Goal: Transaction & Acquisition: Purchase product/service

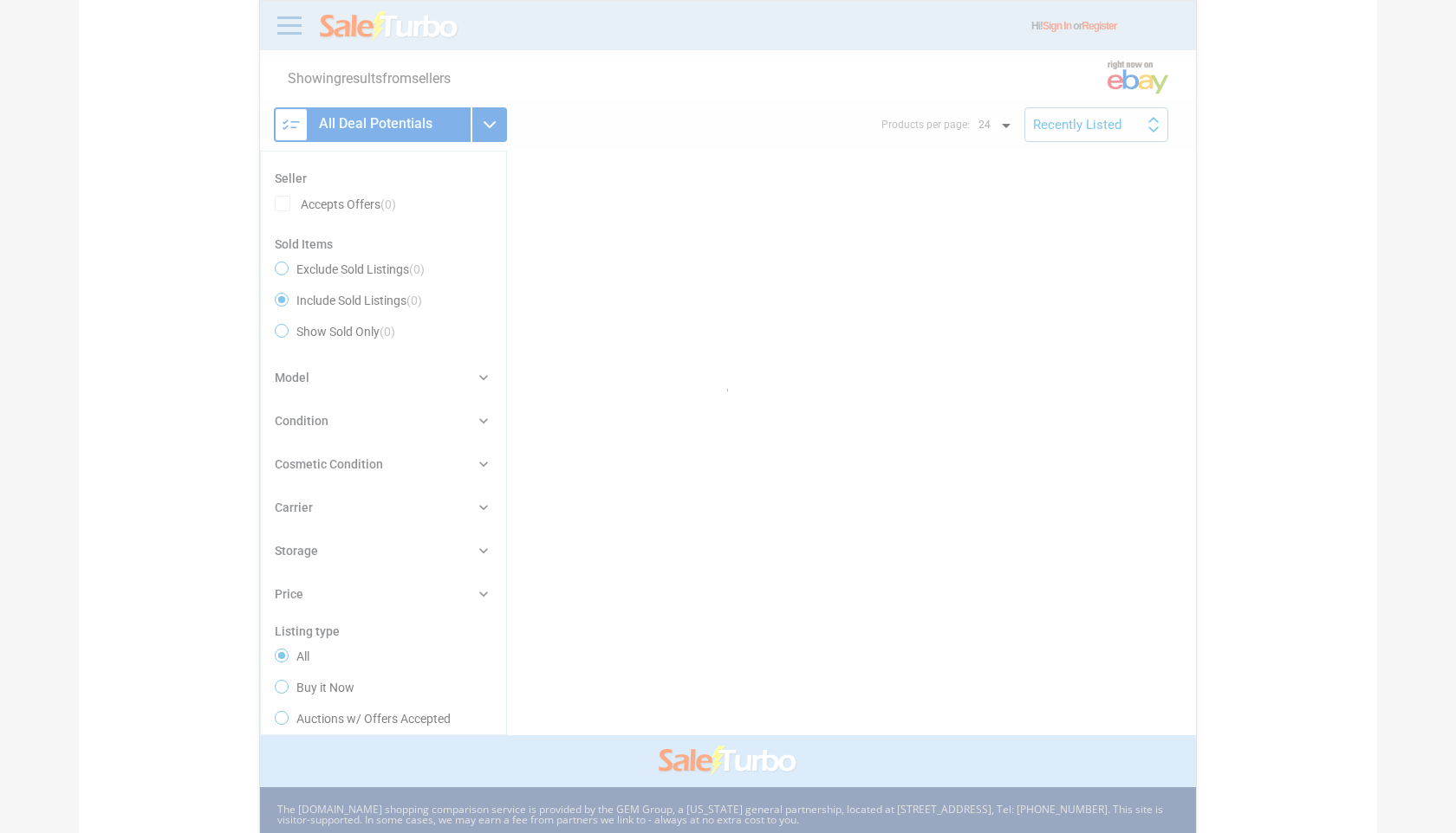
radio input "true"
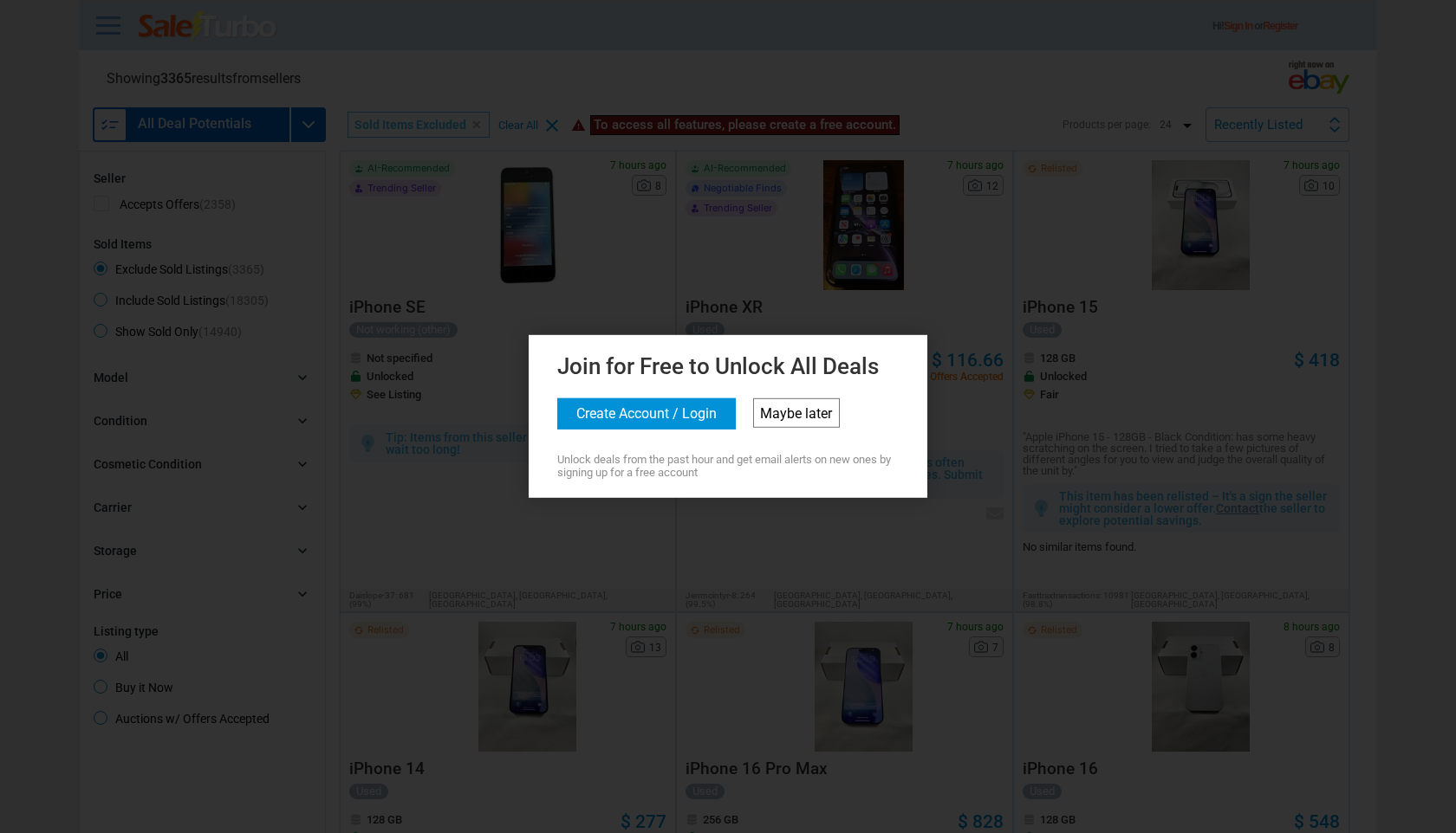
click at [790, 410] on link "Maybe later" at bounding box center [796, 413] width 86 height 29
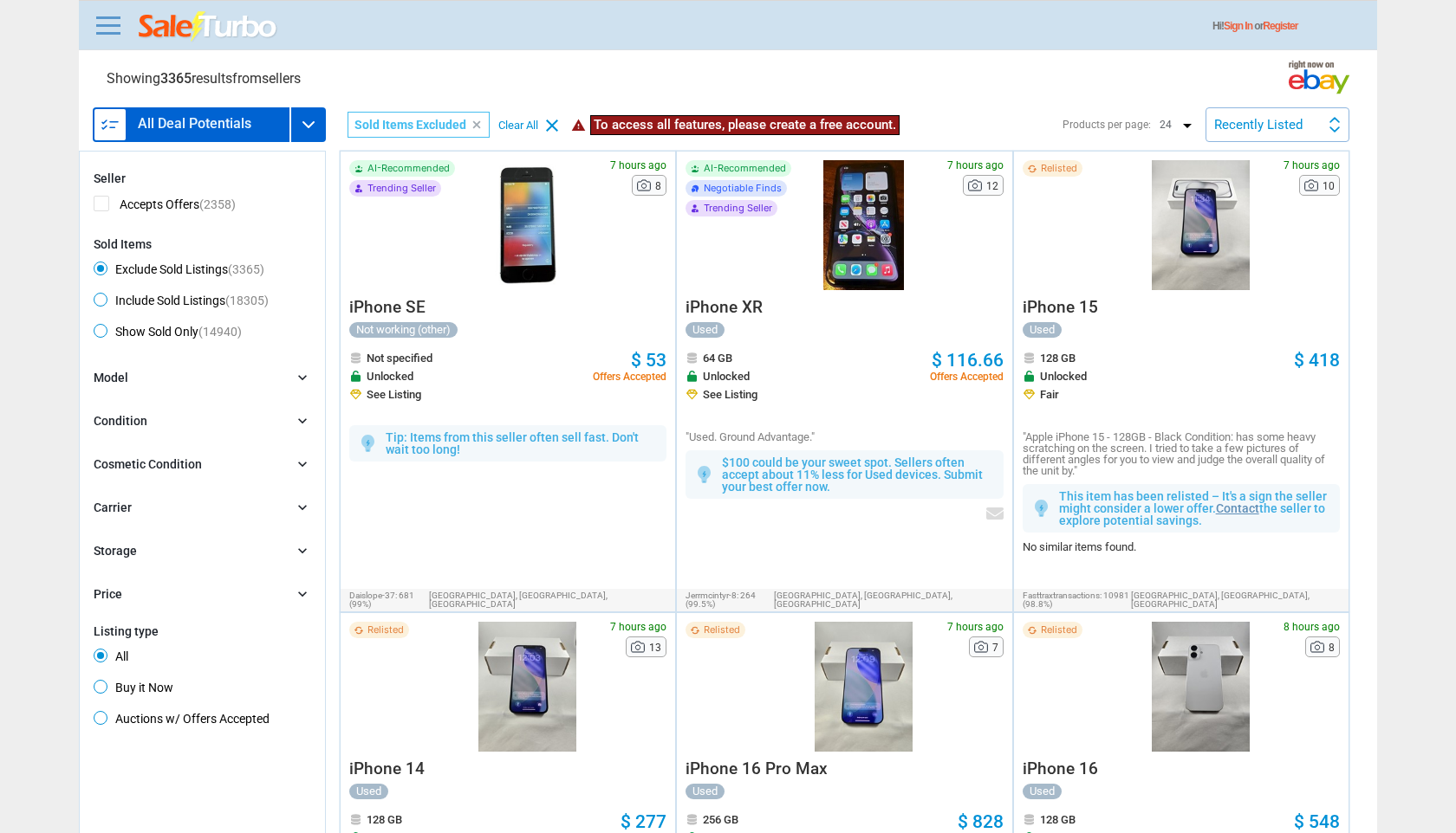
click at [527, 266] on div at bounding box center [527, 224] width 131 height 130
click at [1185, 236] on div at bounding box center [1201, 224] width 131 height 130
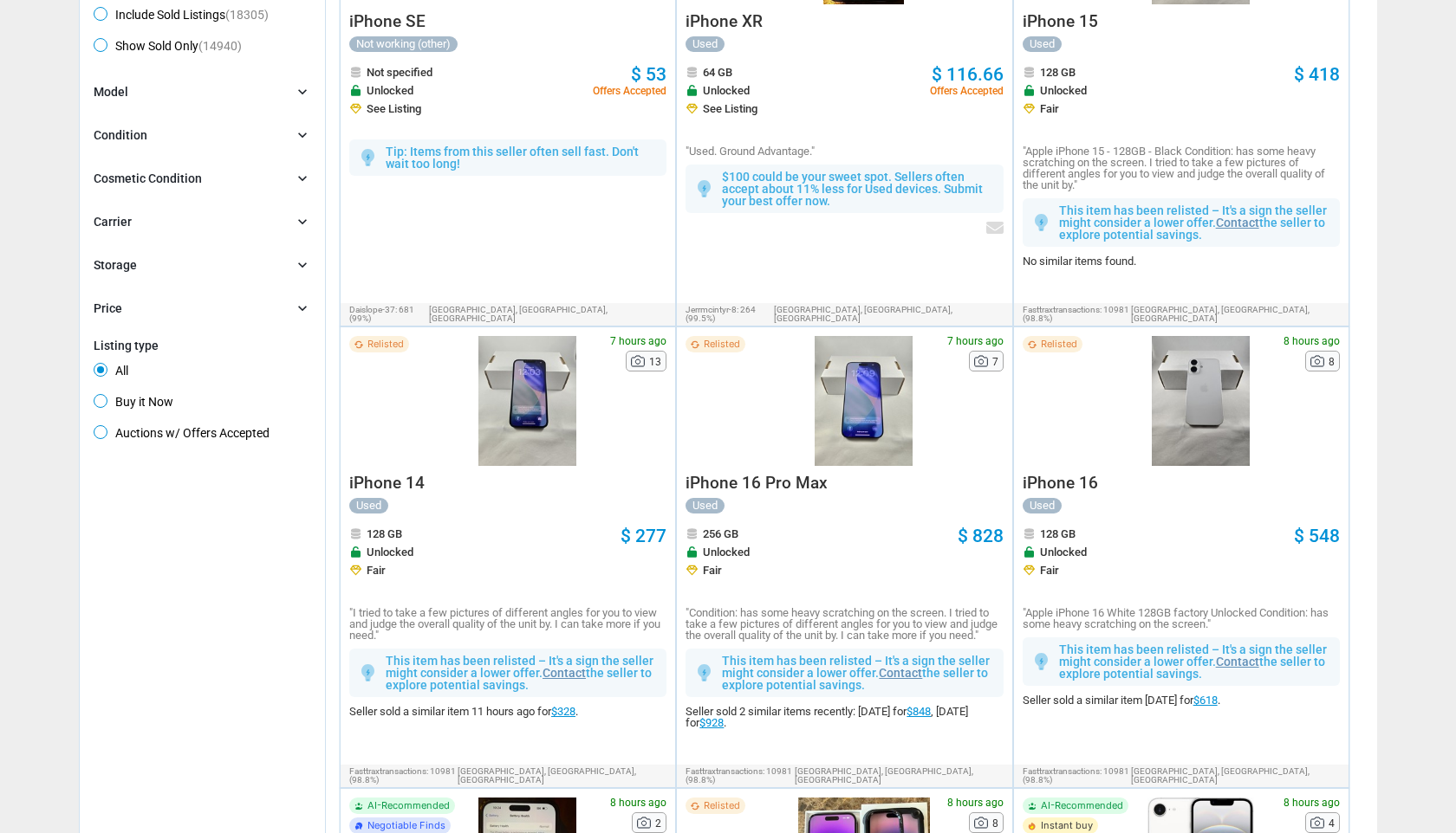
scroll to position [289, 0]
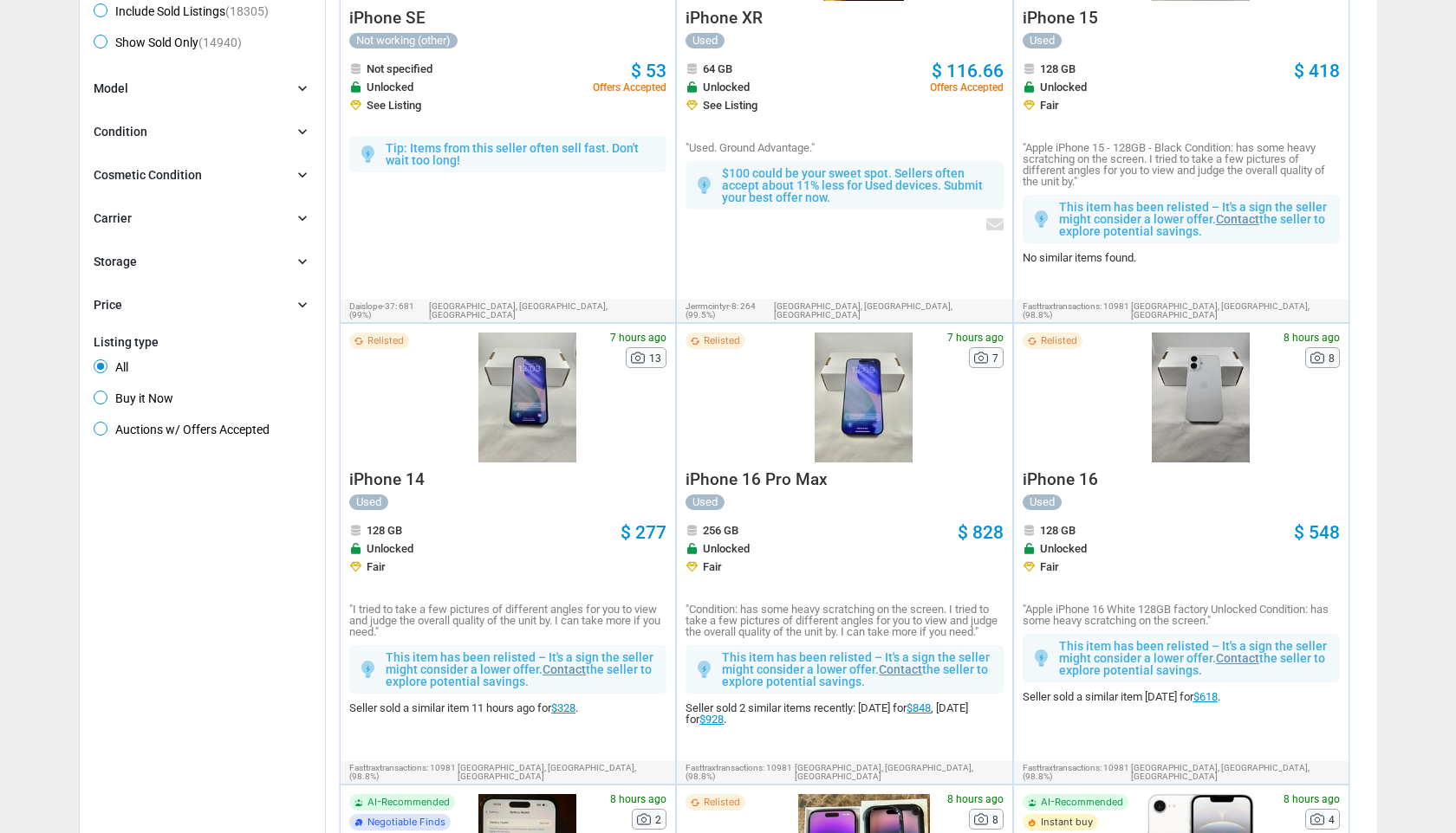
click at [519, 396] on div at bounding box center [527, 397] width 131 height 130
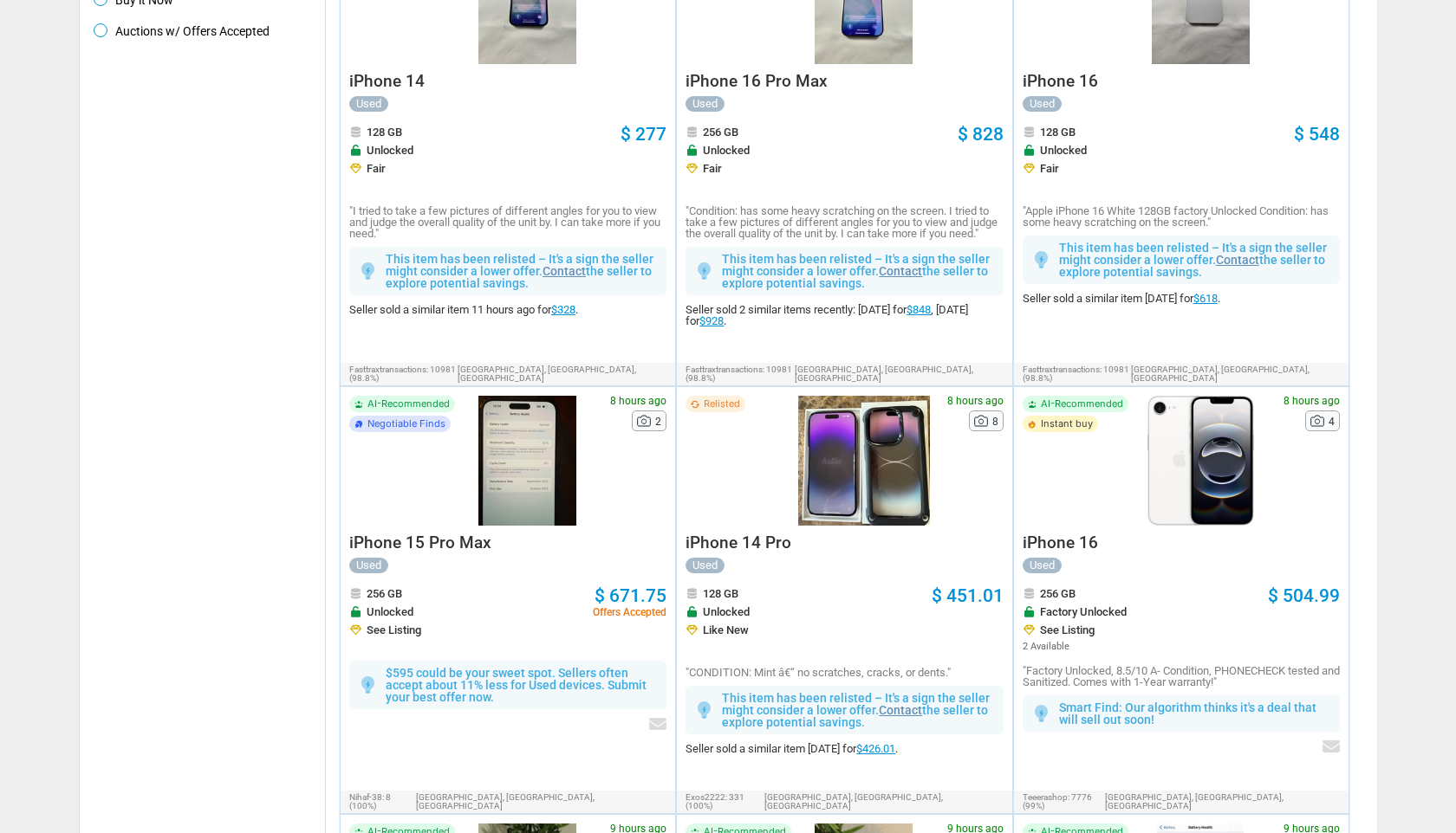
scroll to position [693, 0]
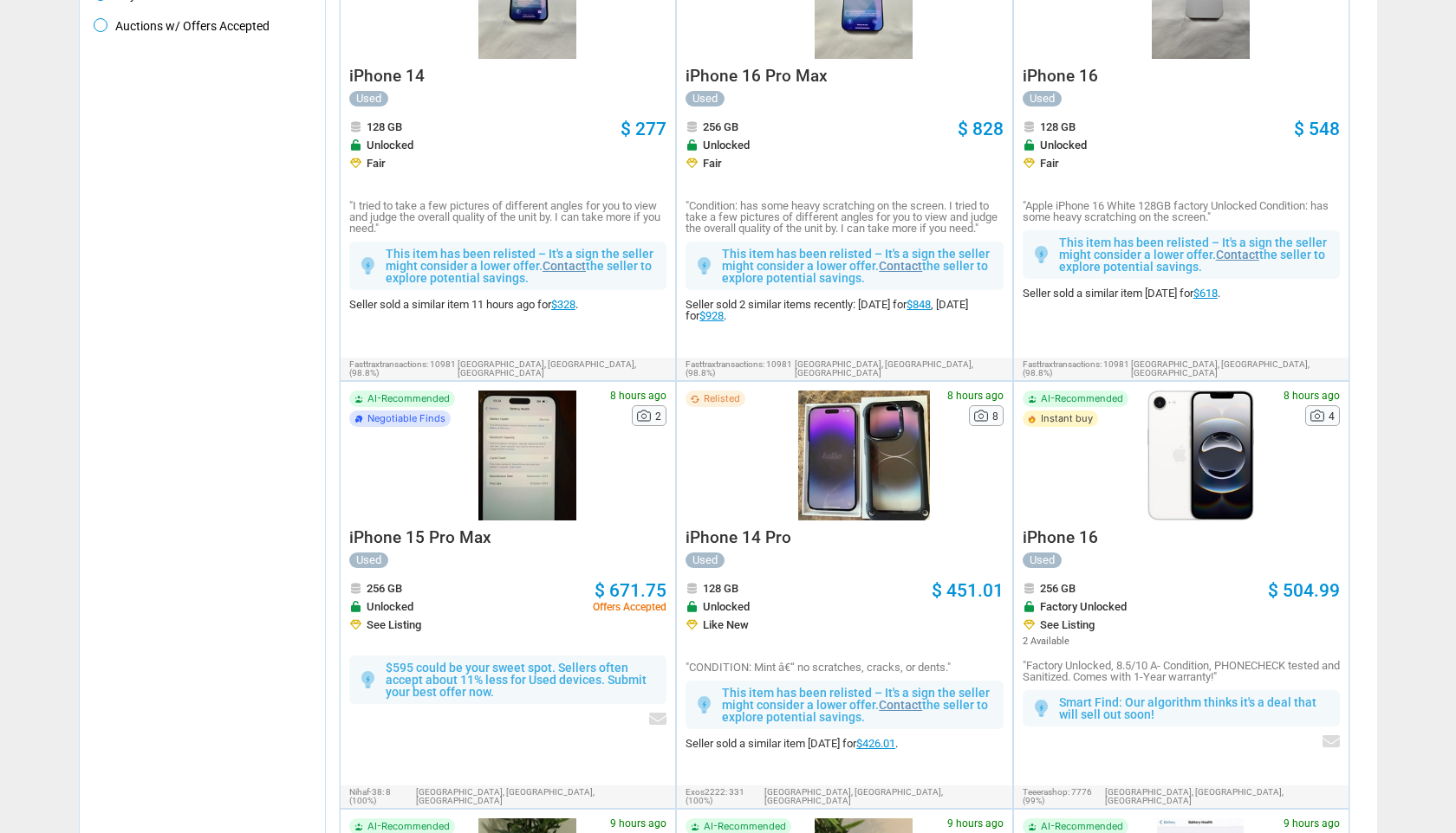
click at [534, 455] on div at bounding box center [527, 455] width 131 height 130
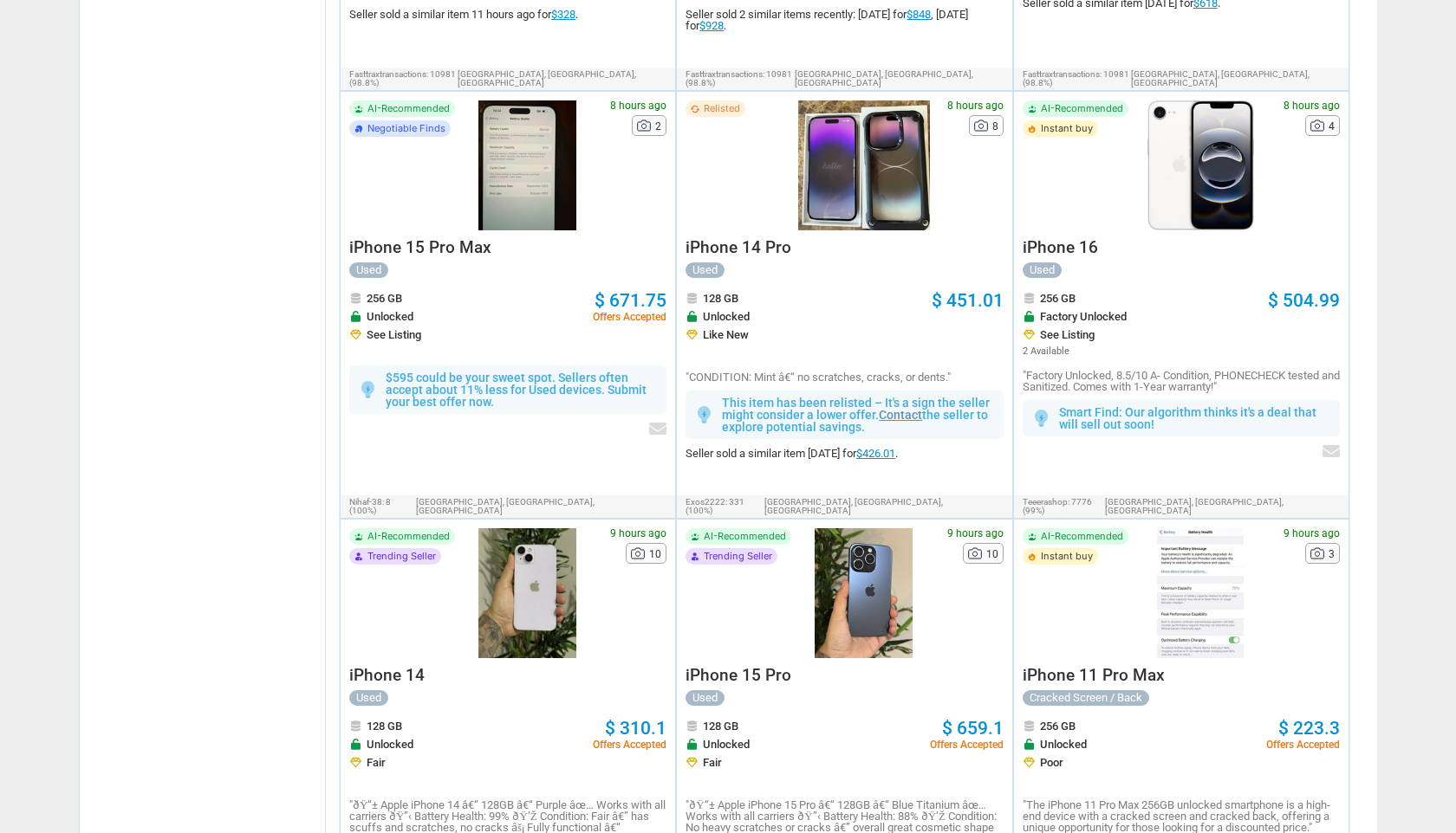
scroll to position [1015, 0]
